Goal: Find specific page/section: Find specific page/section

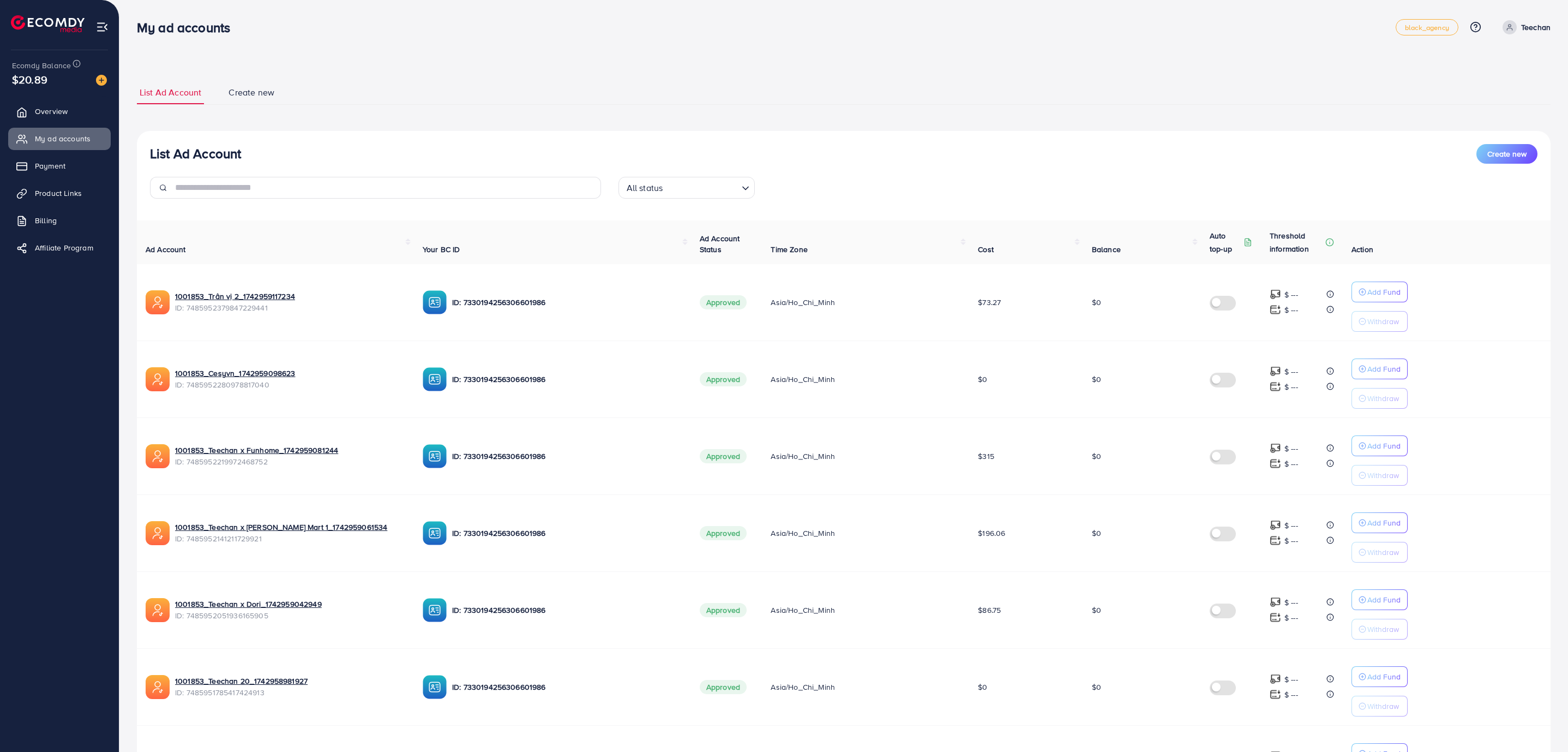
scroll to position [373, 0]
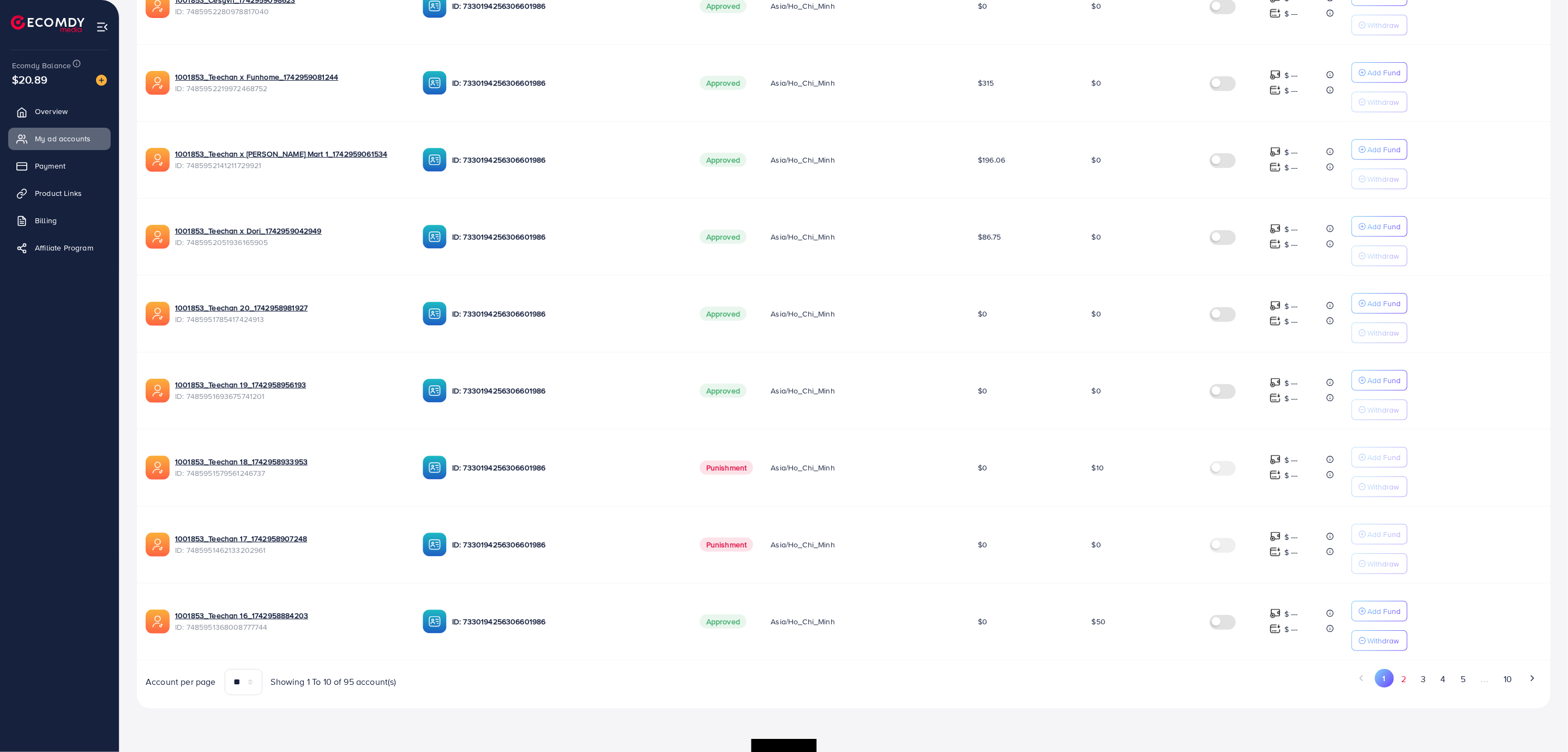
click at [1406, 690] on button "2" at bounding box center [1404, 678] width 20 height 20
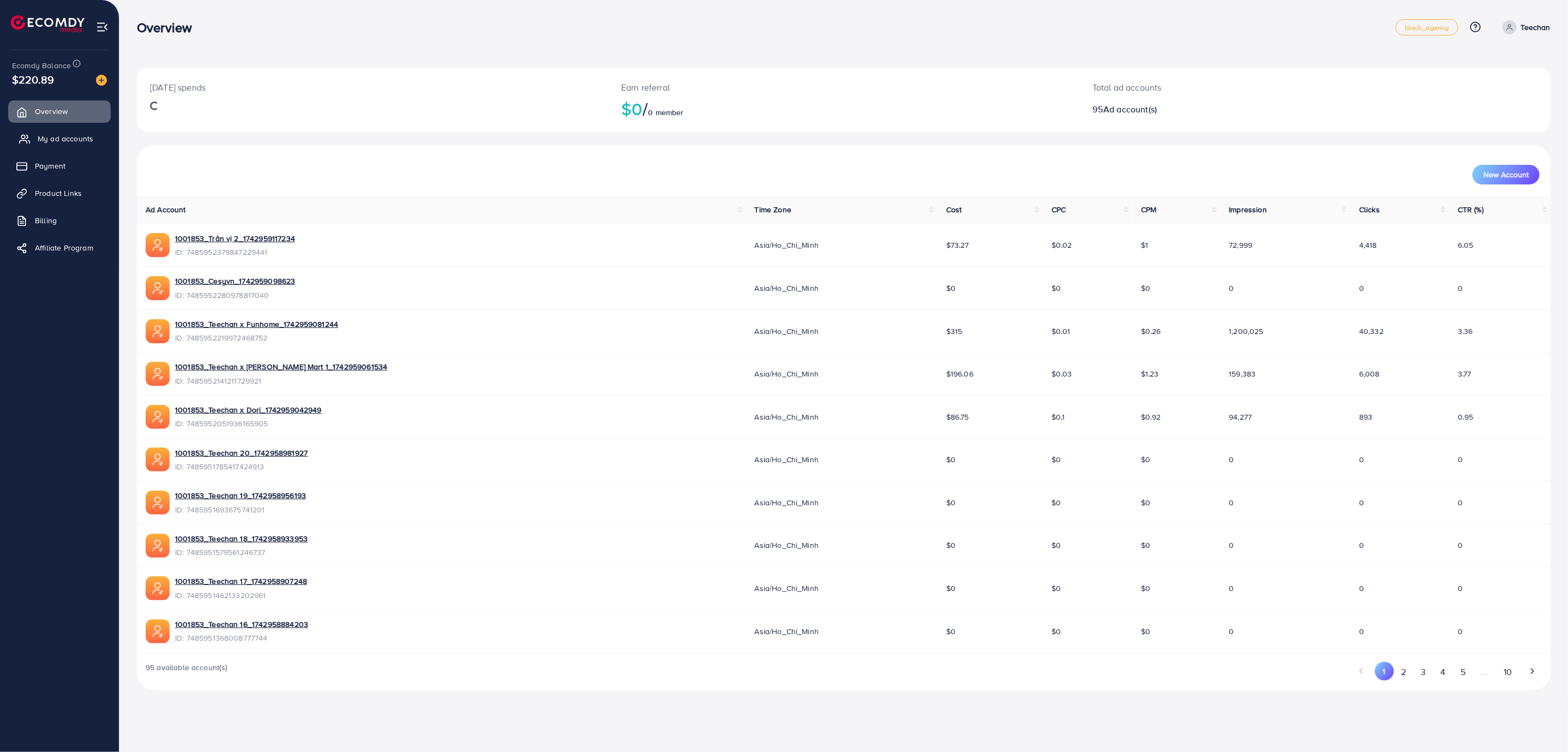
click at [62, 137] on span "My ad accounts" at bounding box center [65, 138] width 56 height 11
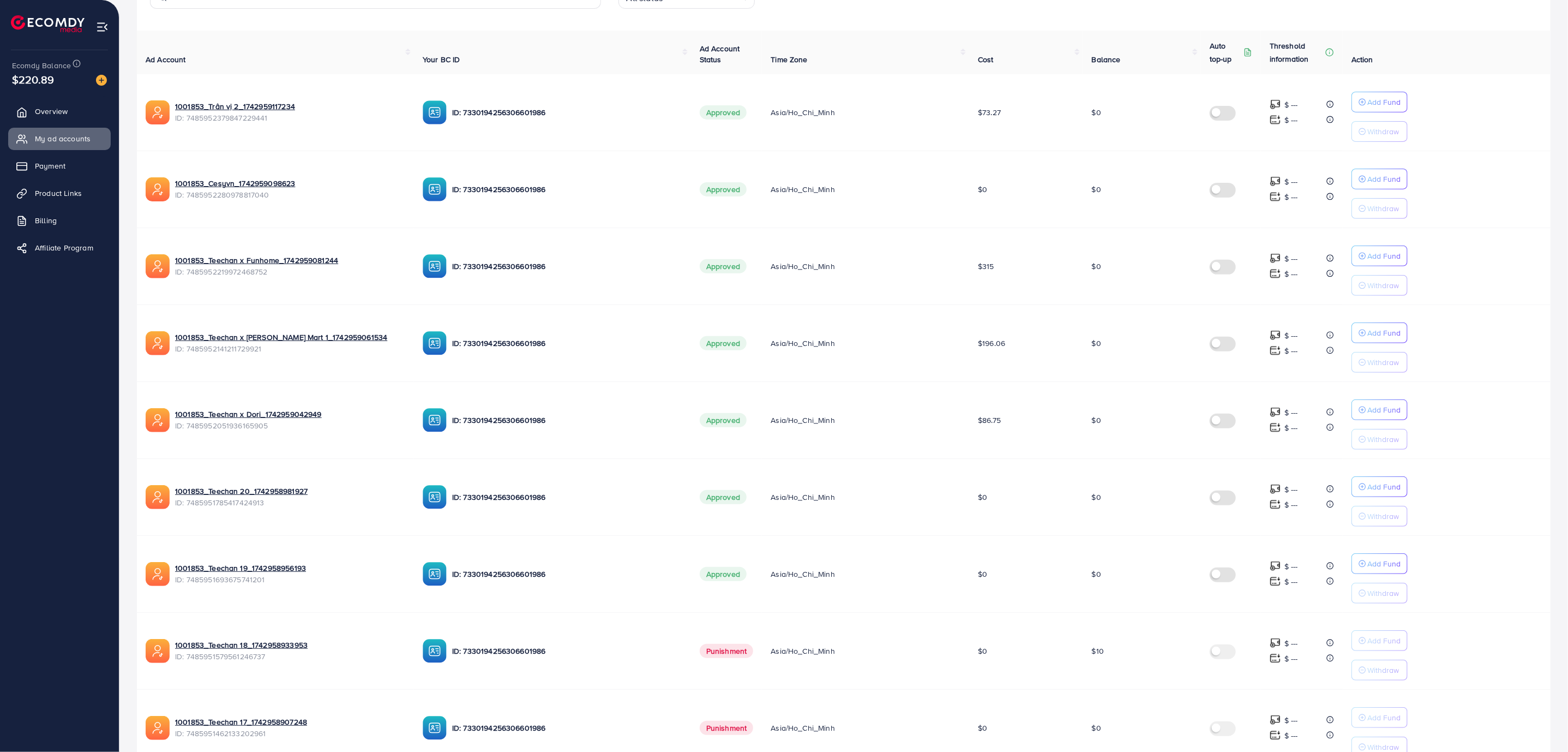
scroll to position [373, 0]
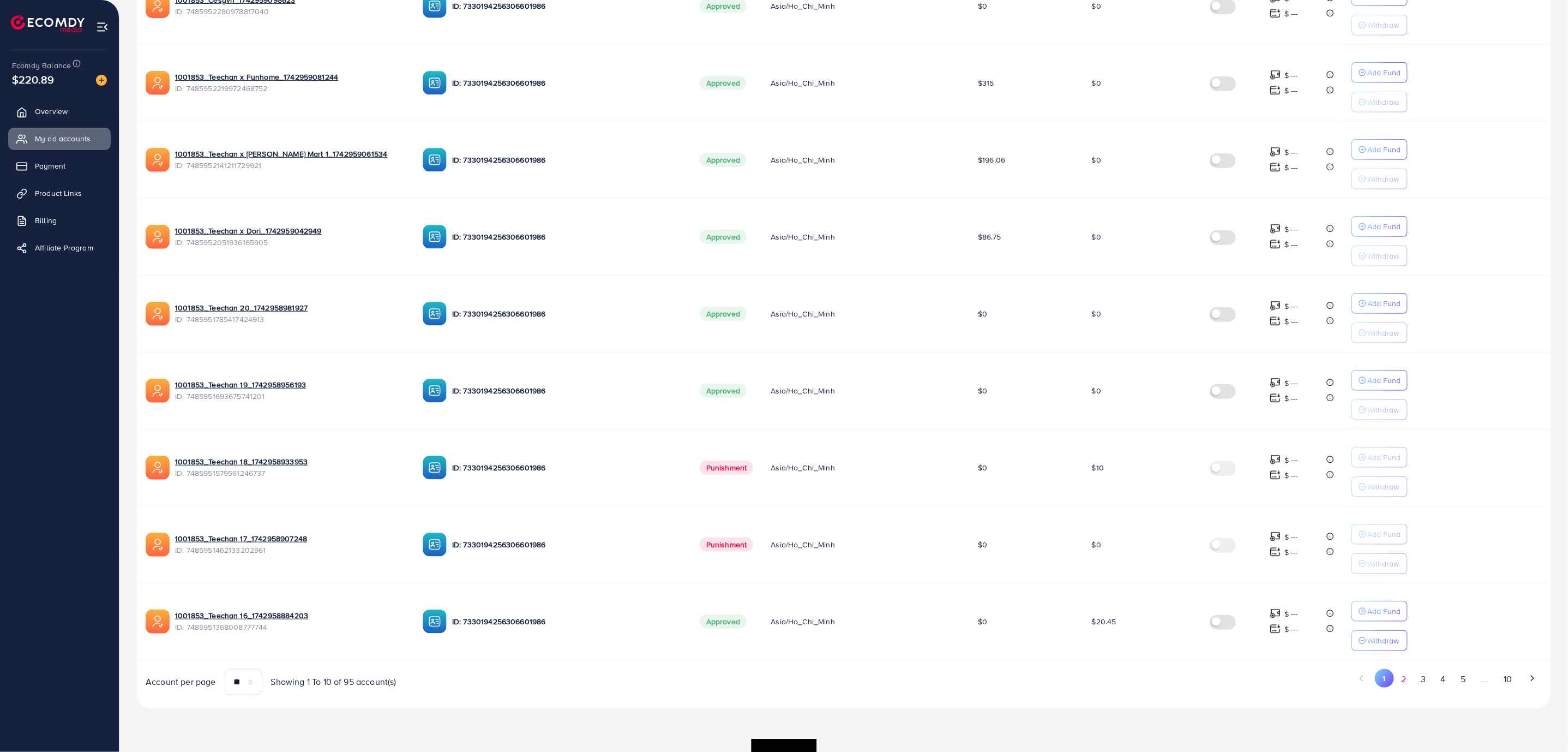
click at [1405, 690] on button "2" at bounding box center [1404, 678] width 20 height 20
